Goal: Task Accomplishment & Management: Use online tool/utility

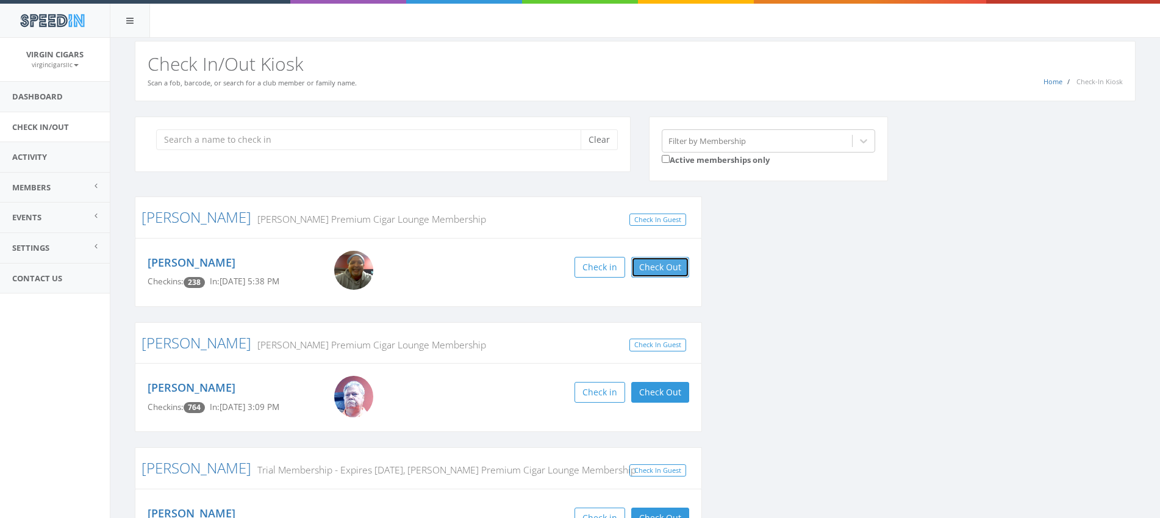
click at [669, 272] on button "Check Out" at bounding box center [660, 267] width 58 height 21
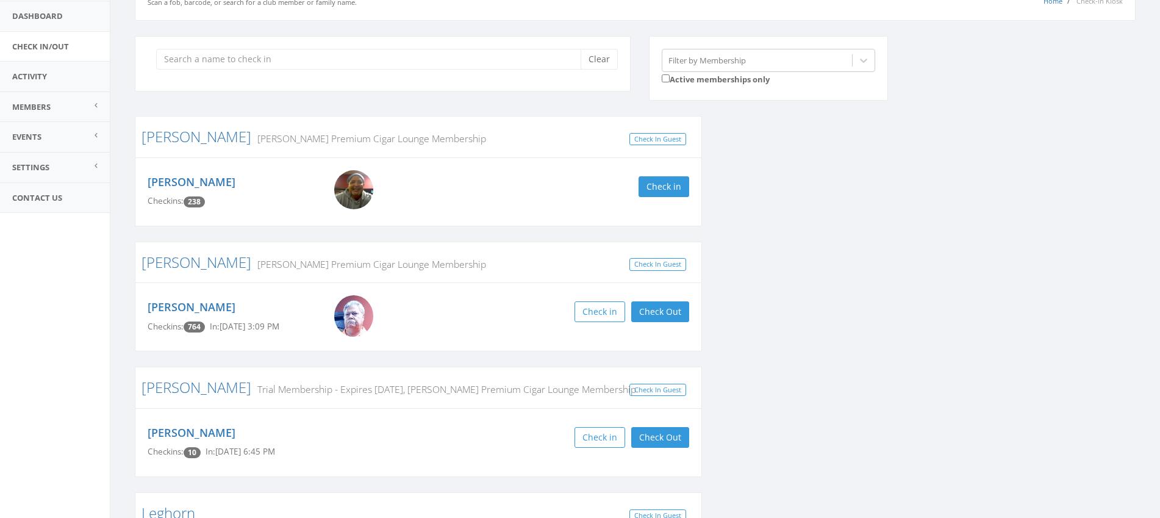
scroll to position [118, 0]
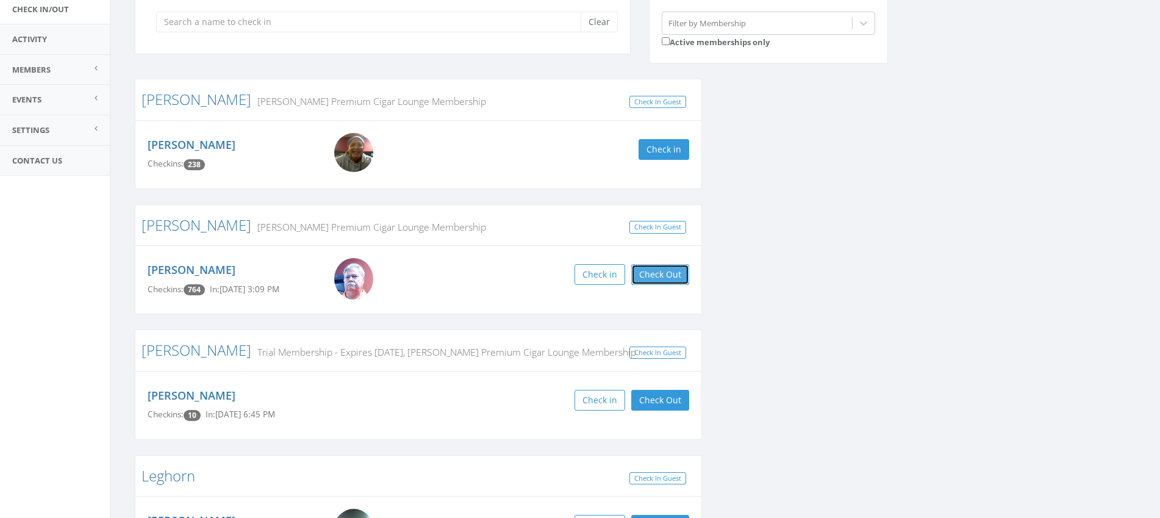
click at [665, 277] on button "Check Out" at bounding box center [660, 274] width 58 height 21
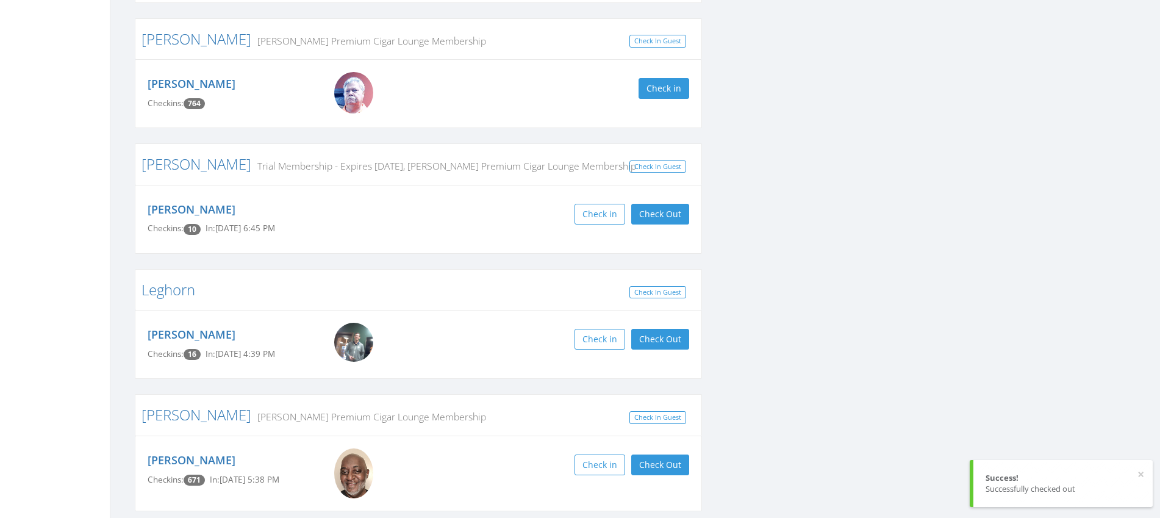
scroll to position [352, 0]
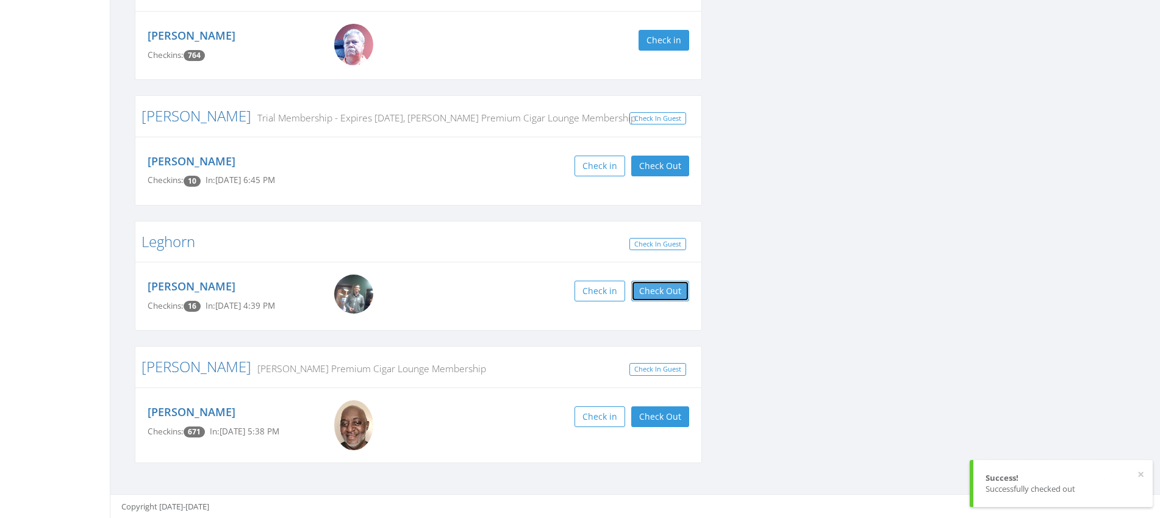
click at [672, 294] on button "Check Out" at bounding box center [660, 290] width 58 height 21
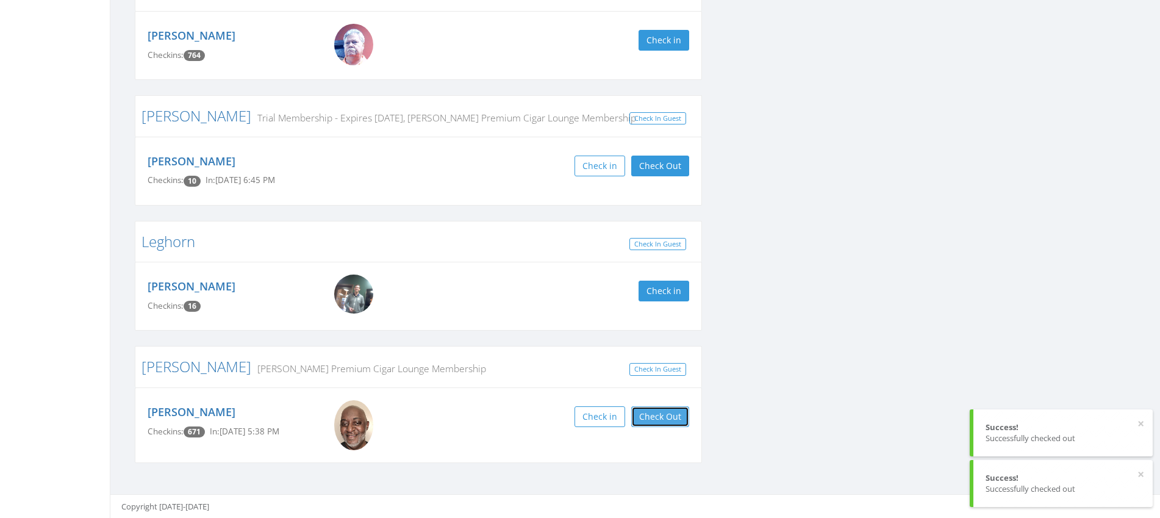
drag, startPoint x: 677, startPoint y: 413, endPoint x: 701, endPoint y: 413, distance: 23.2
click at [677, 414] on button "Check Out" at bounding box center [660, 416] width 58 height 21
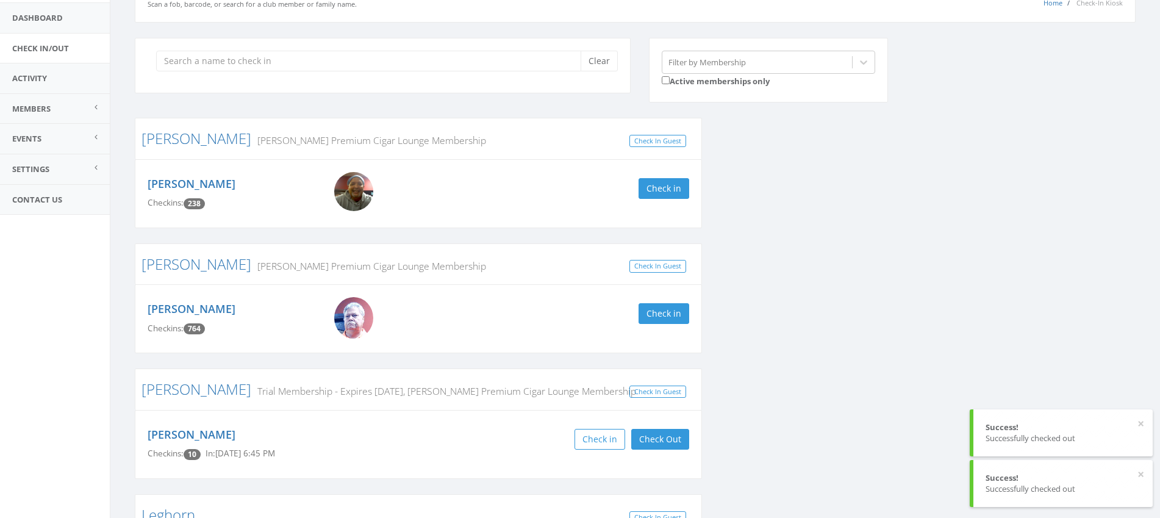
scroll to position [0, 0]
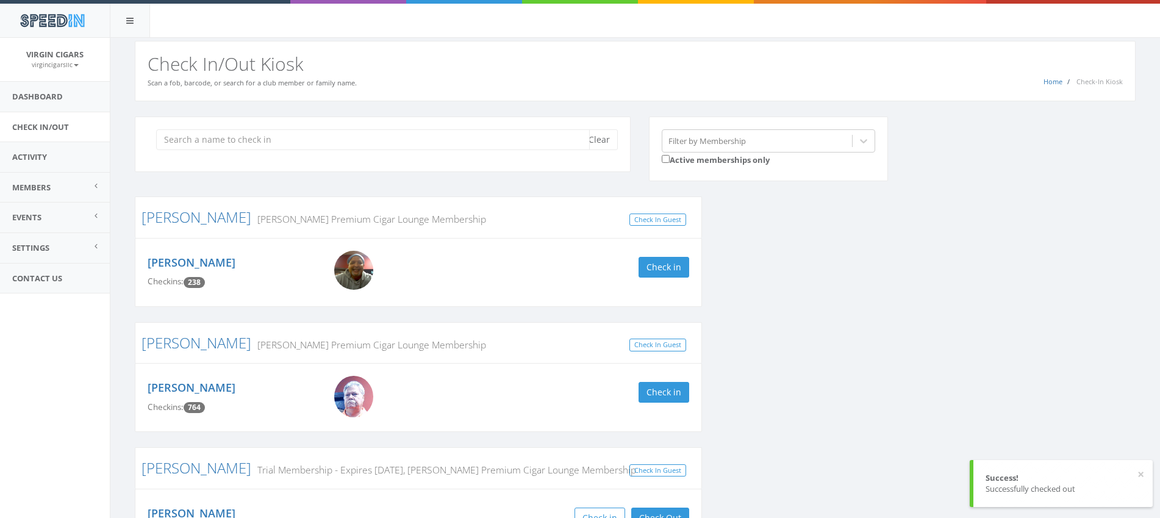
click at [516, 146] on input "search" at bounding box center [372, 139] width 433 height 21
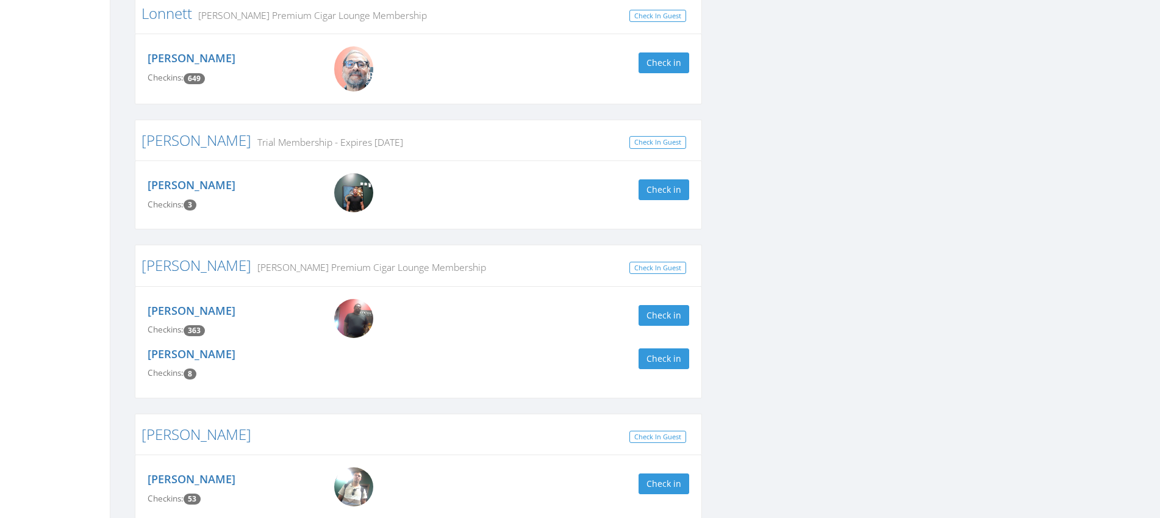
scroll to position [1260, 0]
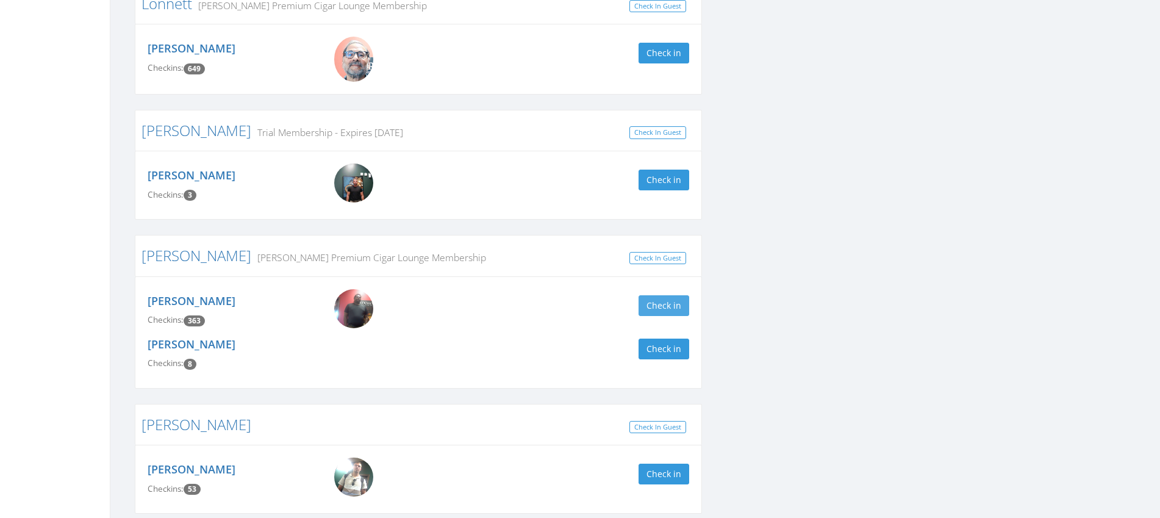
type input "k"
click at [661, 312] on button "Check in" at bounding box center [663, 305] width 51 height 21
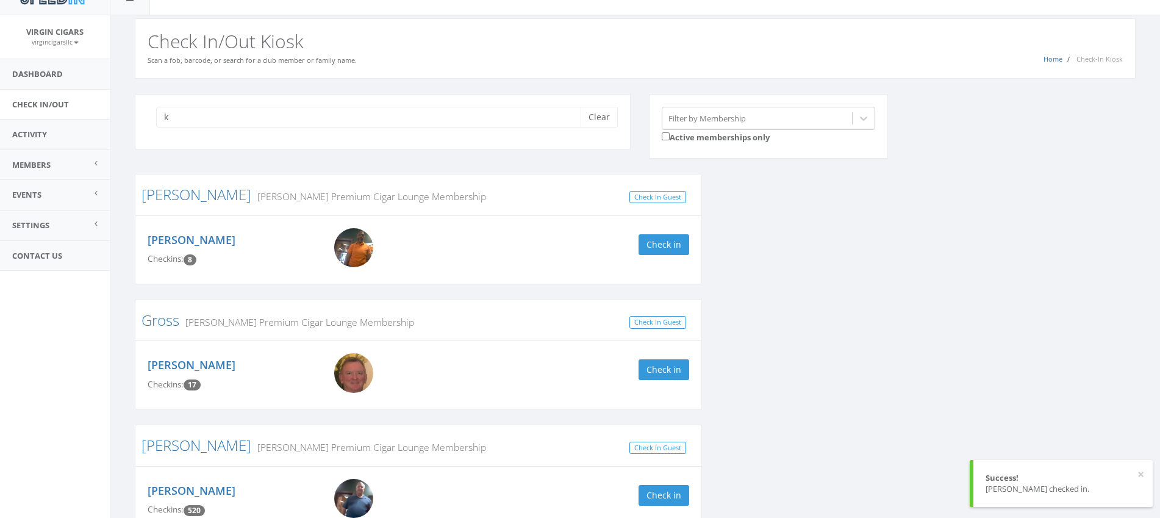
scroll to position [0, 0]
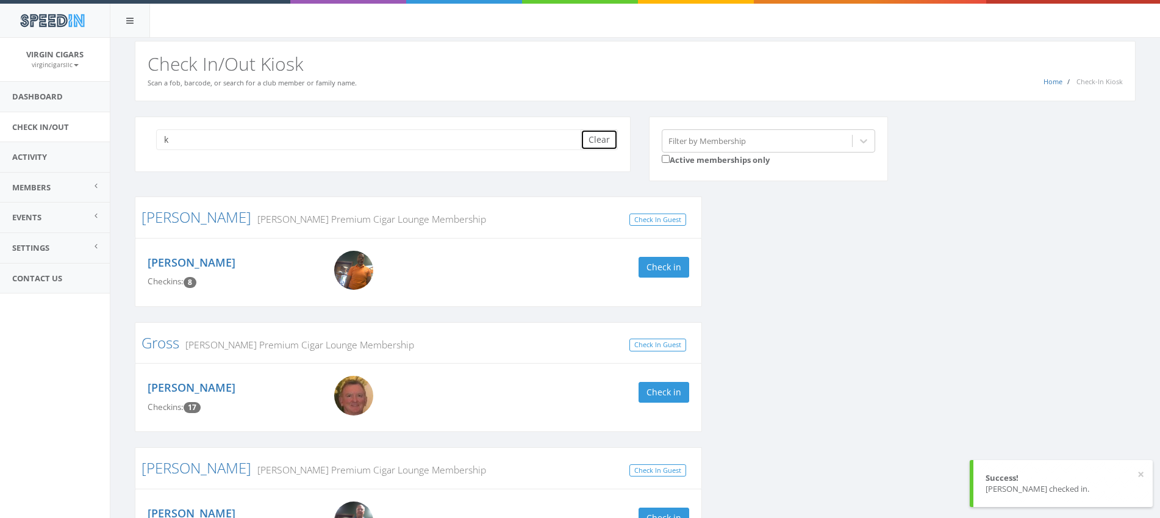
click at [613, 140] on button "Clear" at bounding box center [598, 139] width 37 height 21
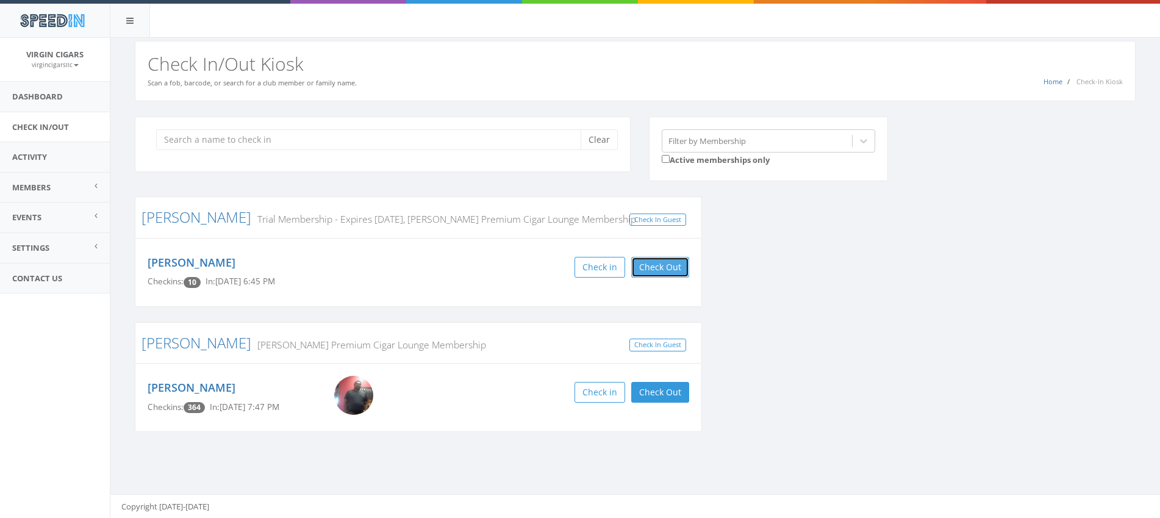
click at [662, 271] on button "Check Out" at bounding box center [660, 267] width 58 height 21
click at [674, 393] on button "Check Out" at bounding box center [660, 392] width 58 height 21
